Goal: Information Seeking & Learning: Learn about a topic

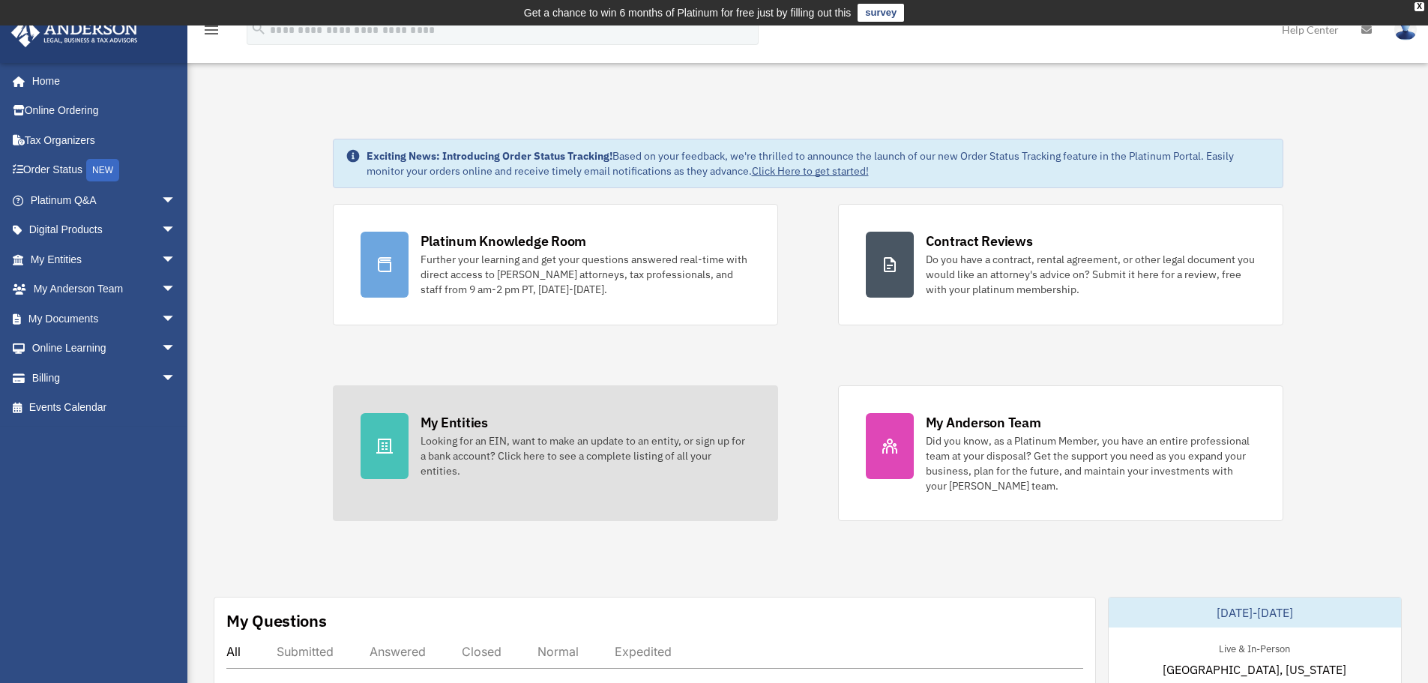
scroll to position [250, 0]
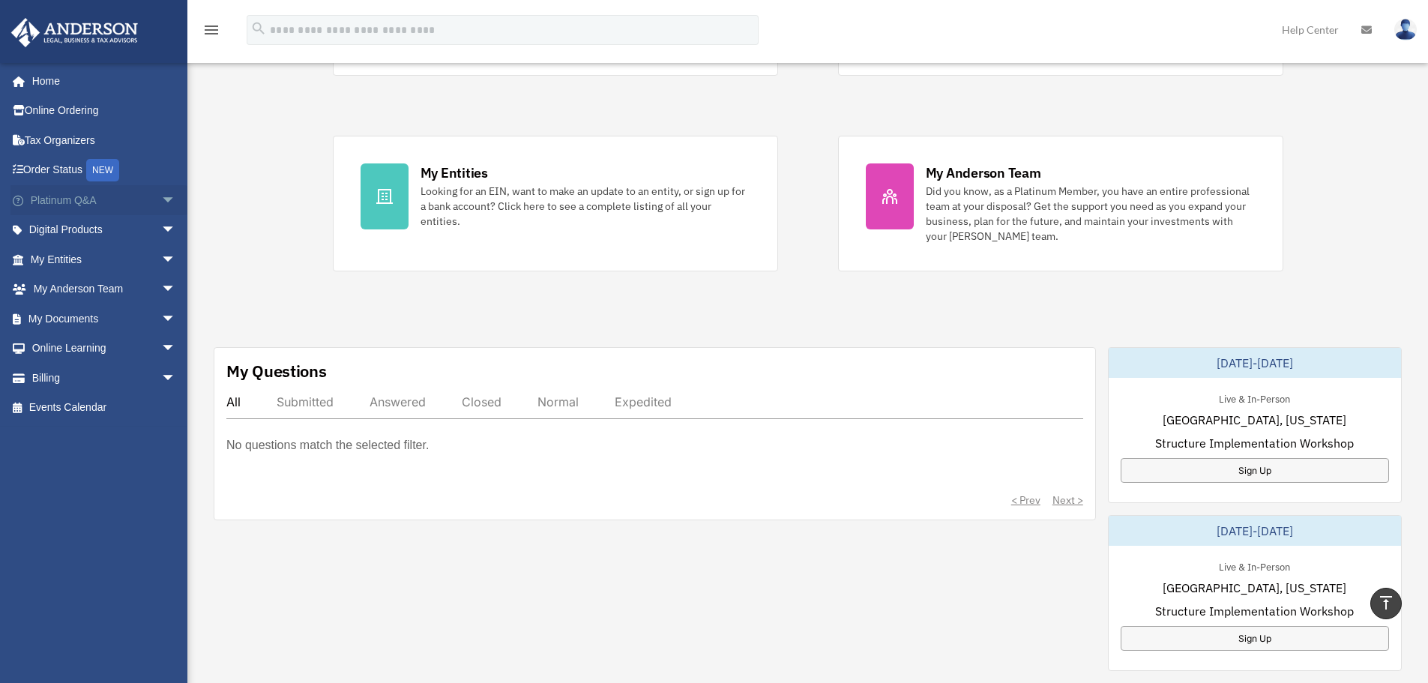
click at [107, 208] on link "Platinum Q&A arrow_drop_down" at bounding box center [104, 200] width 188 height 30
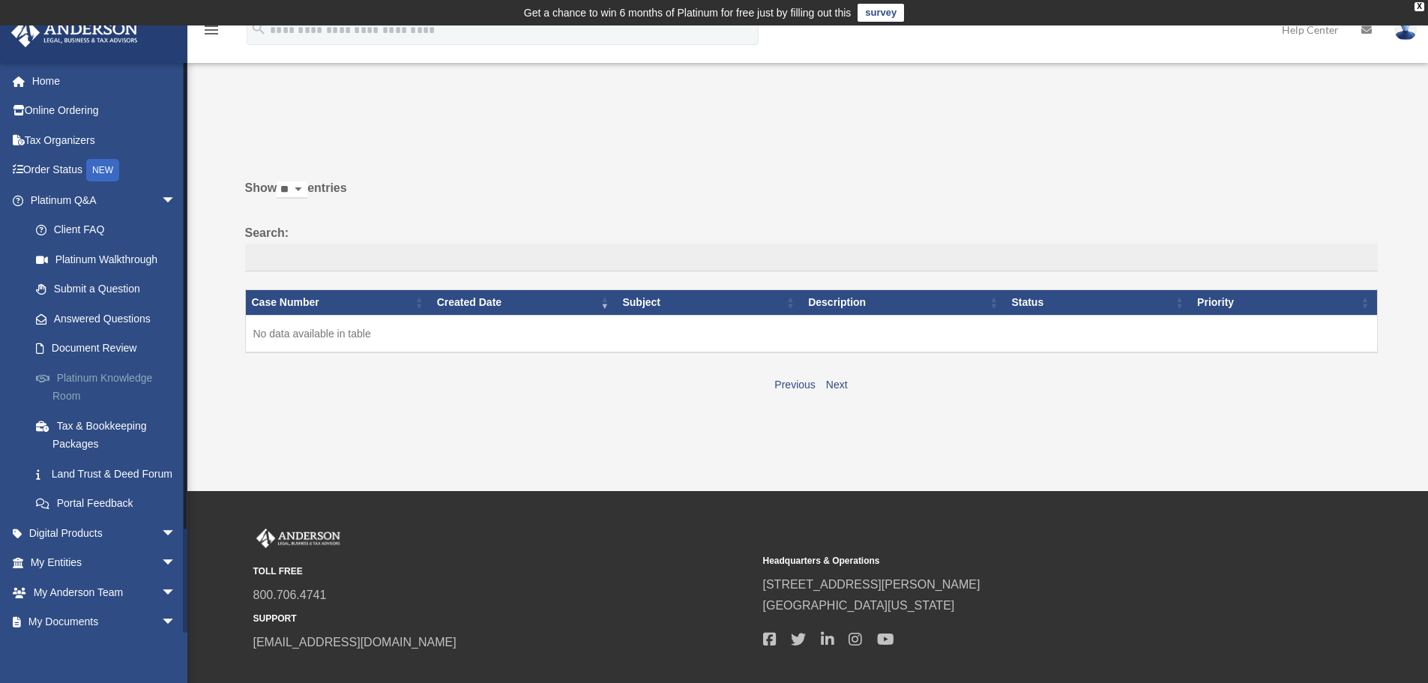
click at [136, 381] on link "Platinum Knowledge Room" at bounding box center [110, 387] width 178 height 48
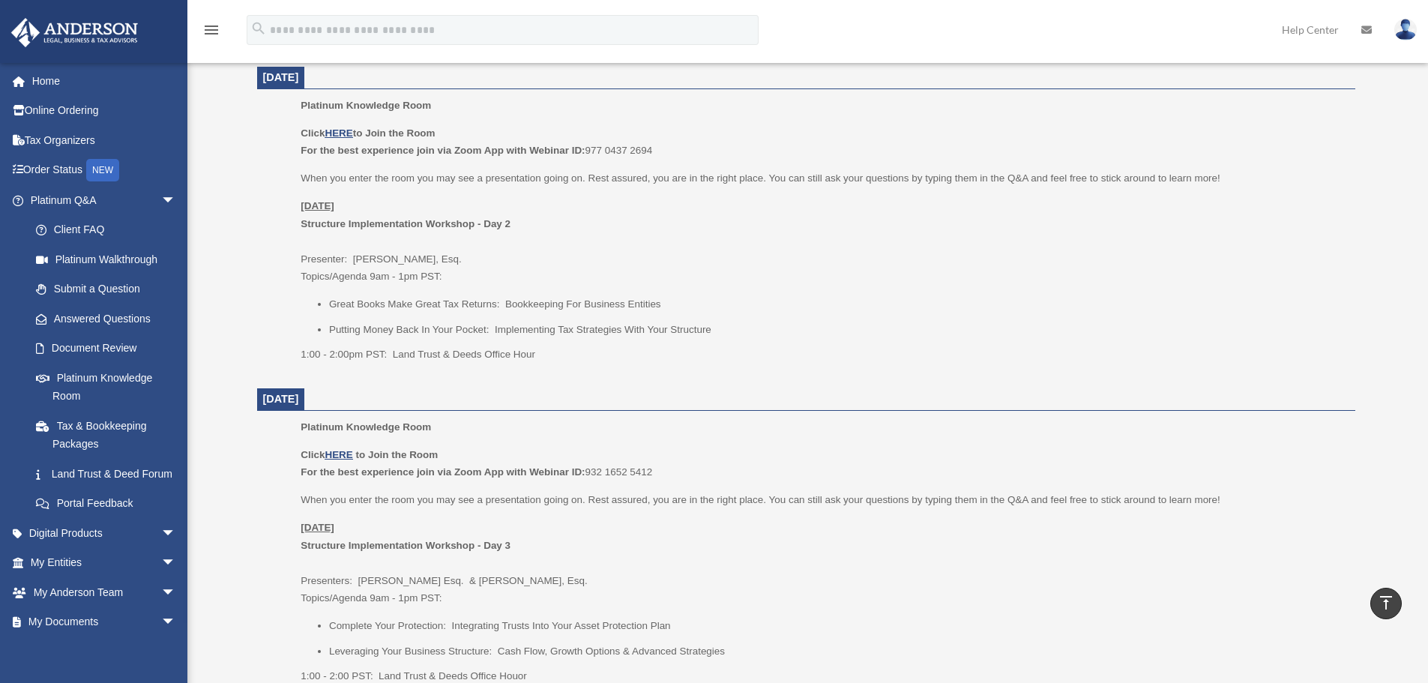
scroll to position [500, 0]
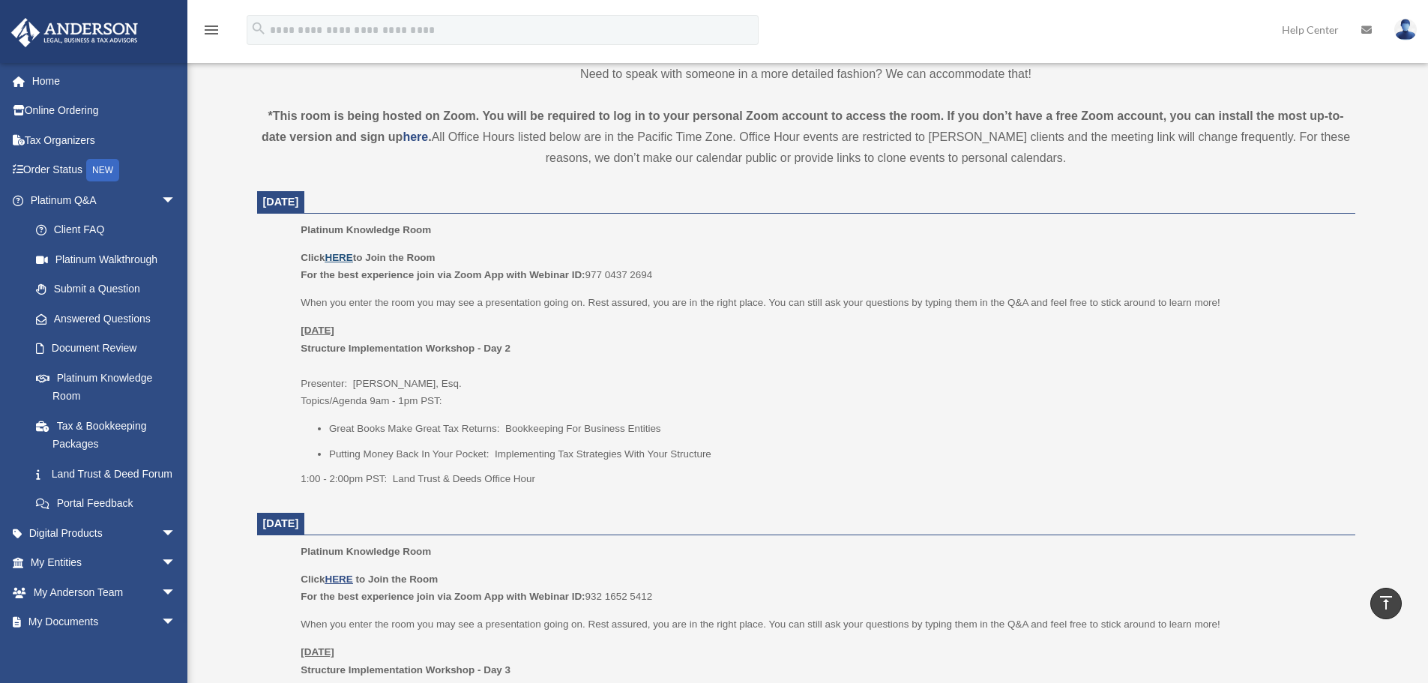
click at [347, 258] on u "HERE" at bounding box center [338, 257] width 28 height 11
click at [126, 383] on link "Platinum Knowledge Room" at bounding box center [110, 387] width 178 height 48
click at [99, 375] on link "Platinum Knowledge Room" at bounding box center [110, 387] width 178 height 48
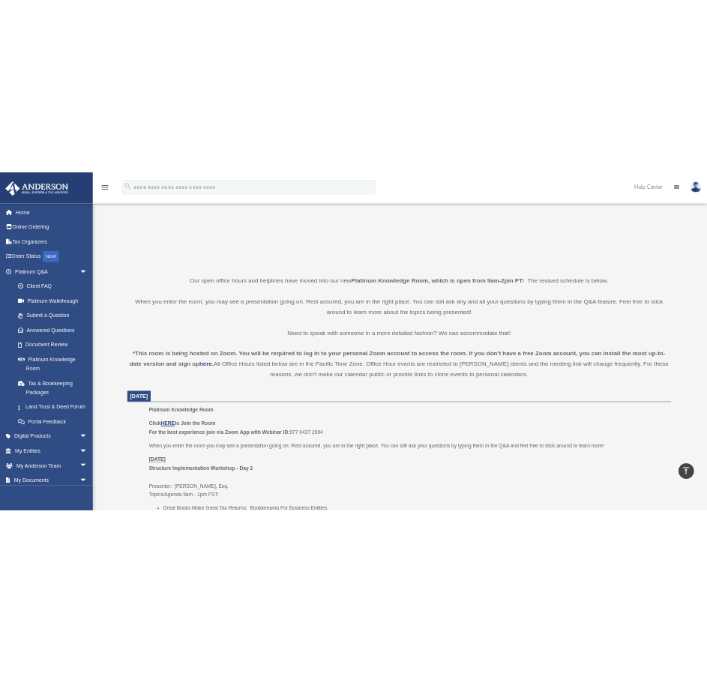
scroll to position [500, 0]
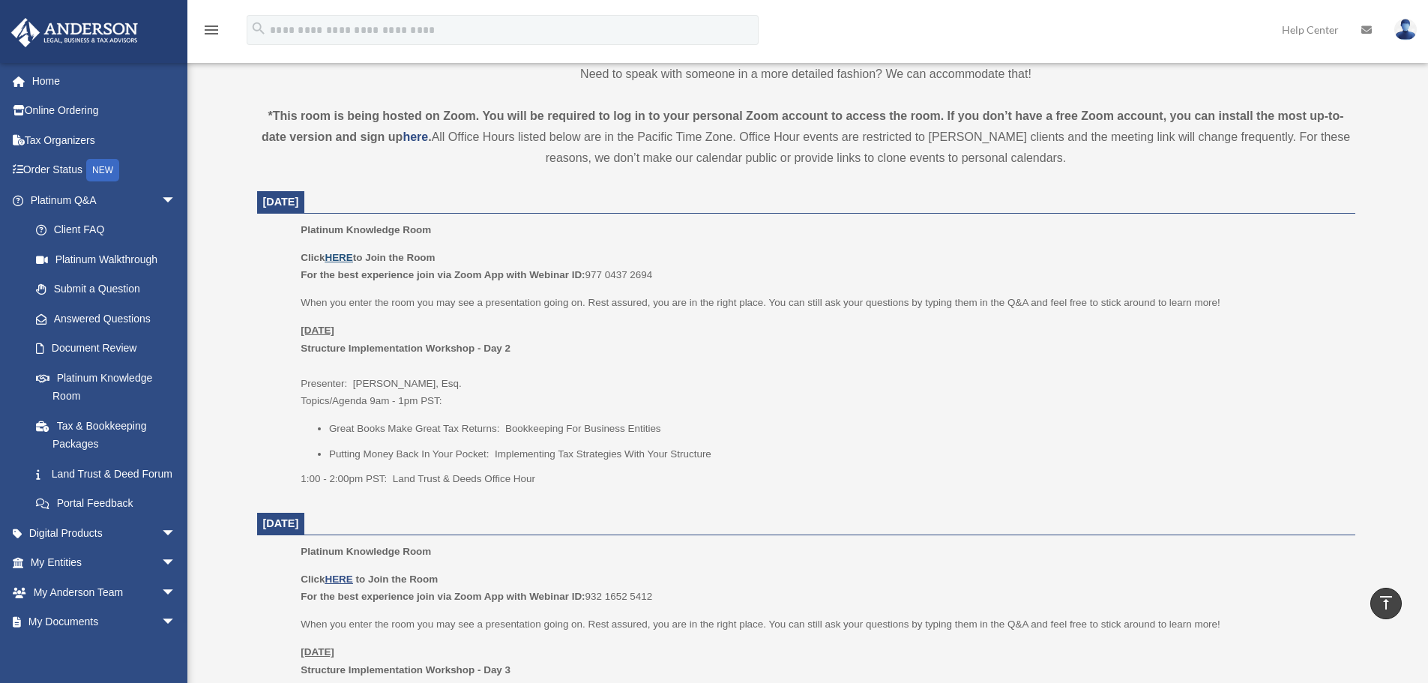
click at [345, 258] on u "HERE" at bounding box center [338, 257] width 28 height 11
